Goal: Information Seeking & Learning: Learn about a topic

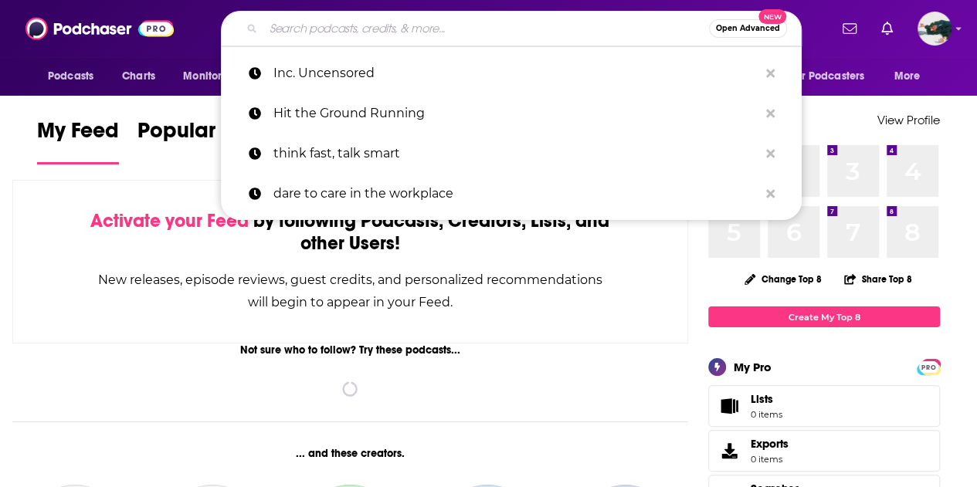
click at [567, 35] on input "Search podcasts, credits, & more..." at bounding box center [485, 28] width 445 height 25
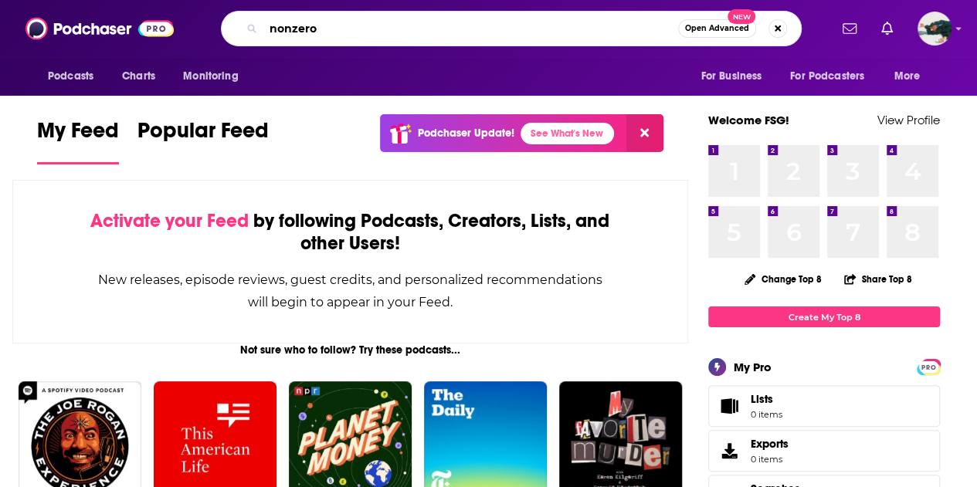
type input "nonzero"
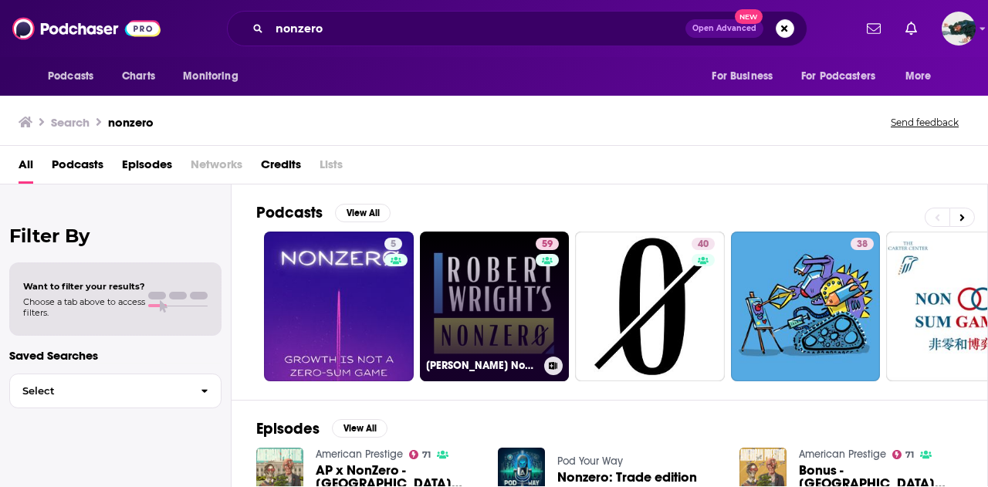
click at [514, 300] on link "59 [PERSON_NAME] Nonzero" at bounding box center [495, 307] width 150 height 150
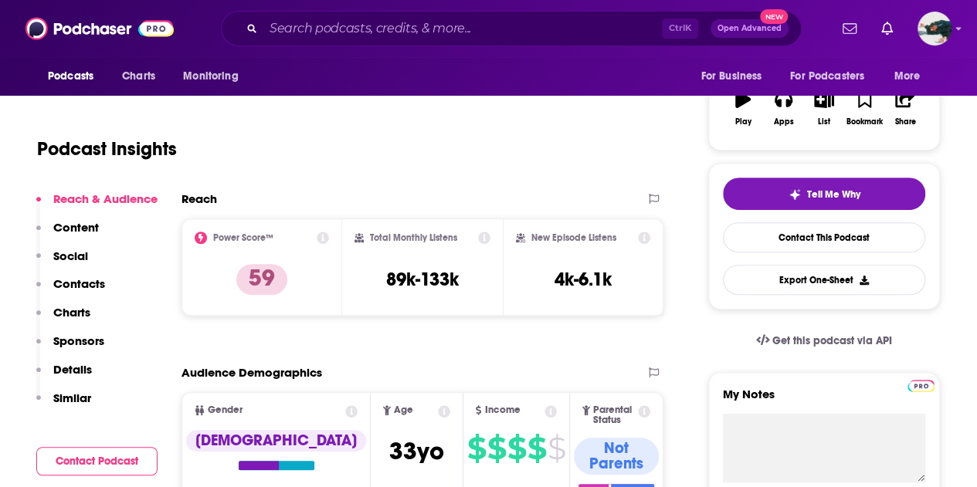
scroll to position [249, 0]
